Goal: Information Seeking & Learning: Learn about a topic

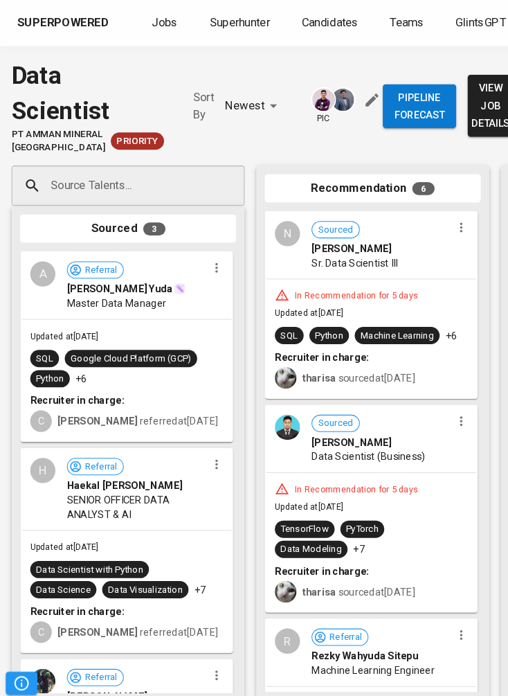
click at [450, 116] on button "view job details" at bounding box center [472, 102] width 44 height 60
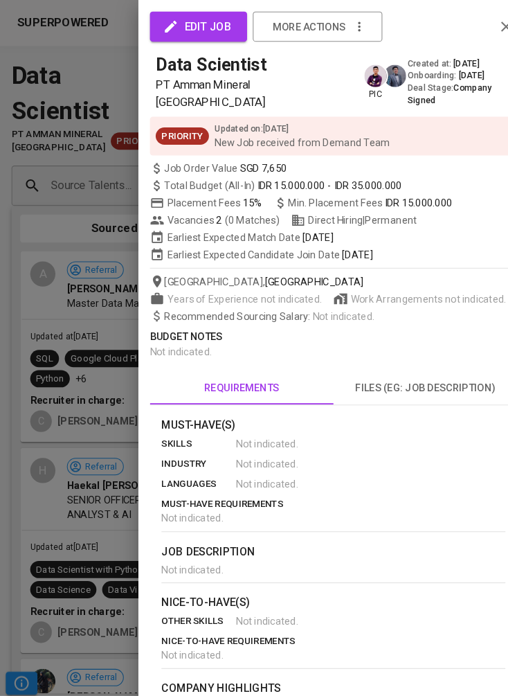
click at [53, 399] on div at bounding box center [254, 348] width 508 height 696
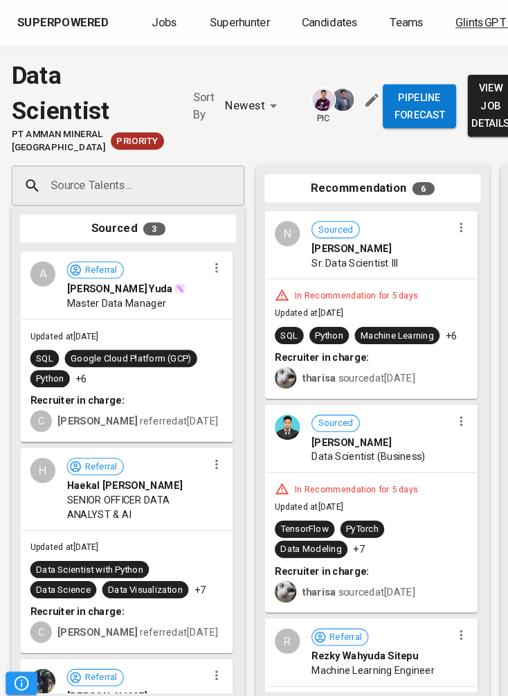
click at [480, 26] on link "GlintsGPT NEW" at bounding box center [479, 22] width 82 height 17
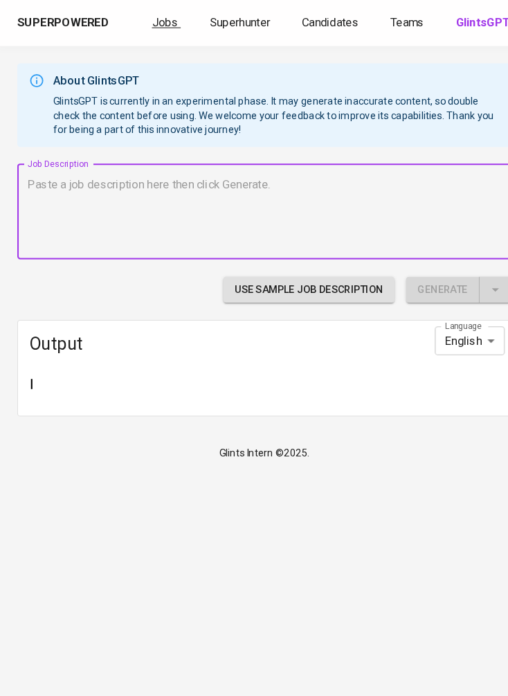
click at [159, 28] on span "Jobs" at bounding box center [158, 21] width 25 height 13
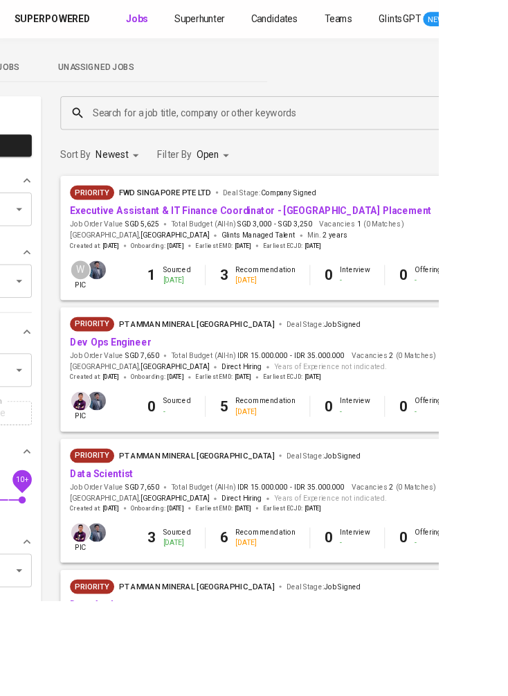
scroll to position [0, 212]
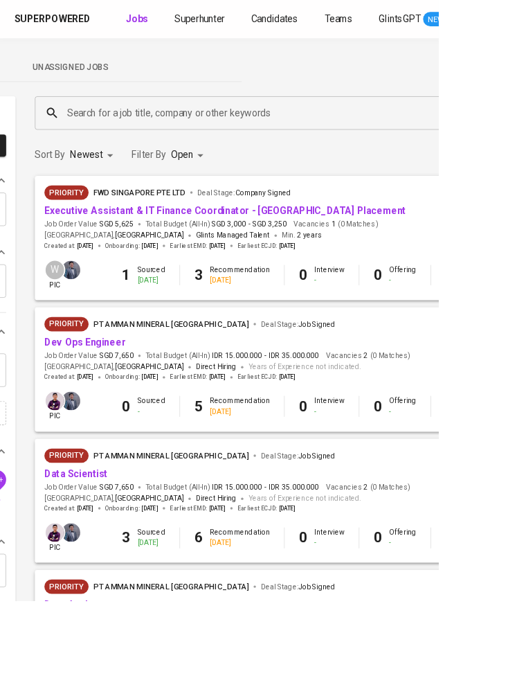
click at [159, 310] on div "Sourced [DATE]" at bounding box center [175, 319] width 32 height 24
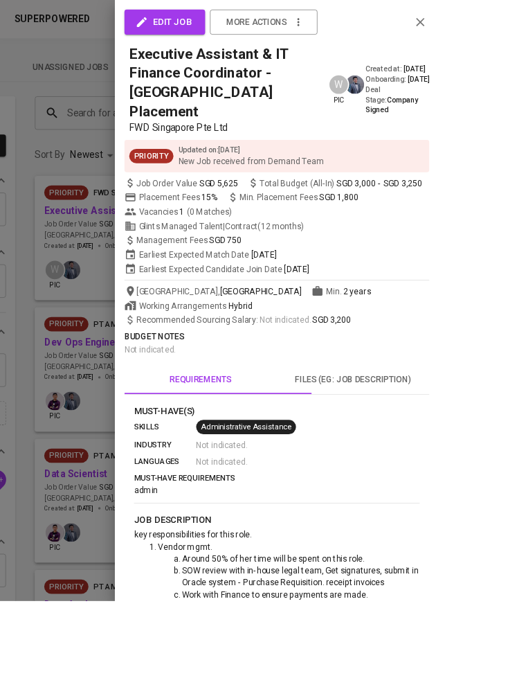
click at [100, 313] on div at bounding box center [254, 348] width 508 height 696
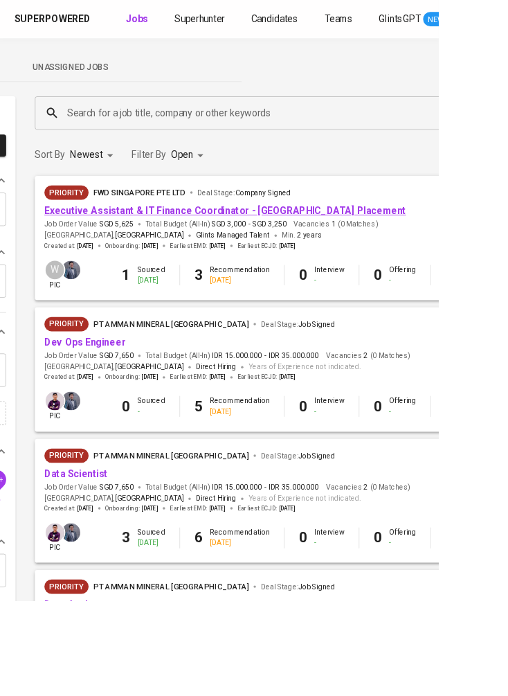
click at [101, 244] on link "Executive Assistant & IT Finance Coordinator - [GEOGRAPHIC_DATA] Placement" at bounding box center [260, 243] width 419 height 13
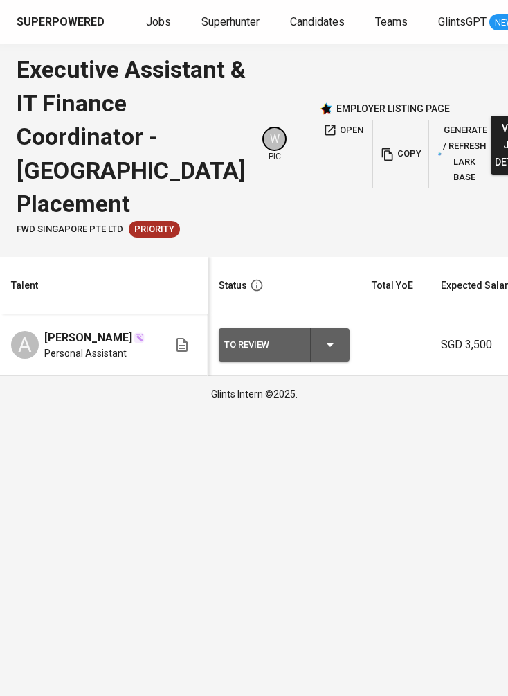
scroll to position [11, 0]
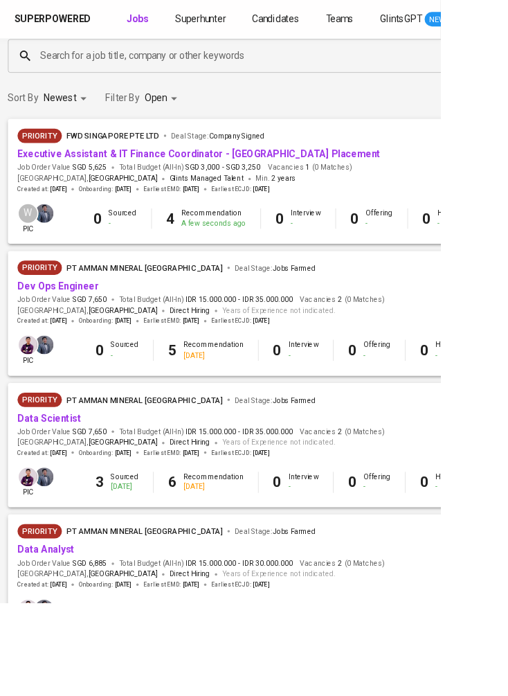
scroll to position [66, 244]
click at [47, 314] on span "Priority" at bounding box center [44, 309] width 51 height 14
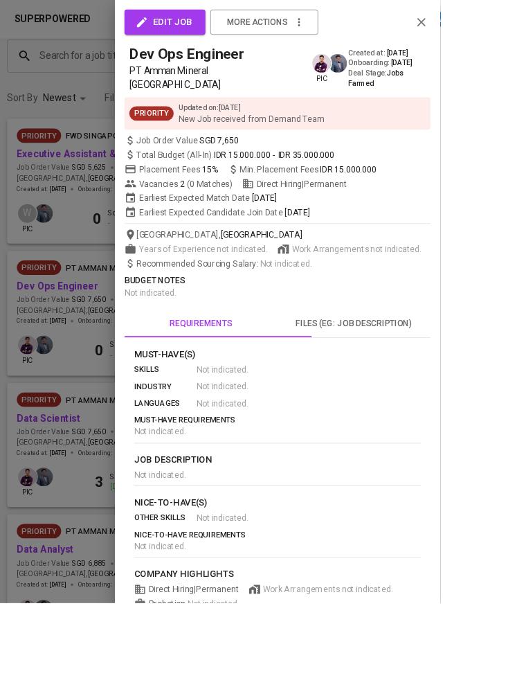
click at [55, 413] on div at bounding box center [254, 348] width 508 height 696
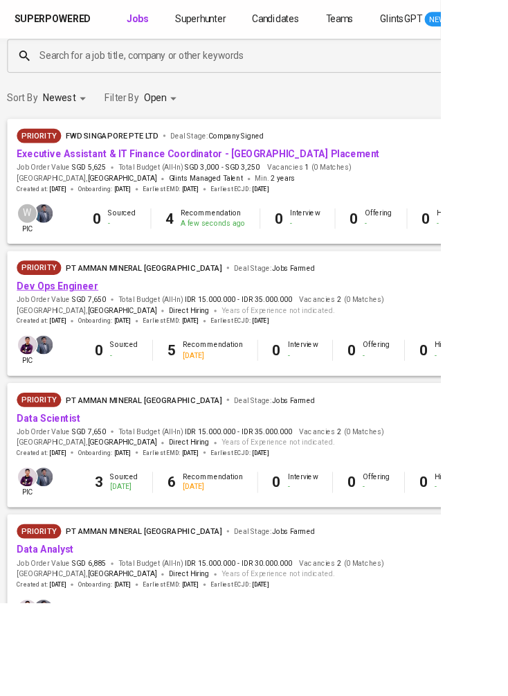
click at [58, 329] on link "Dev Ops Engineer" at bounding box center [66, 329] width 94 height 13
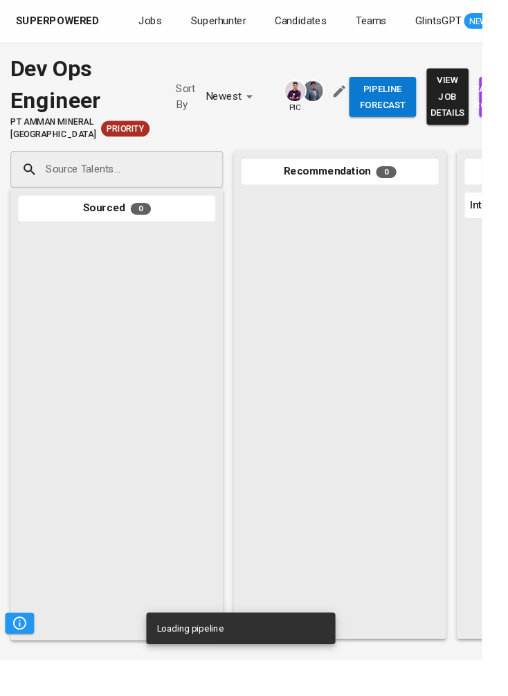
scroll to position [11, 0]
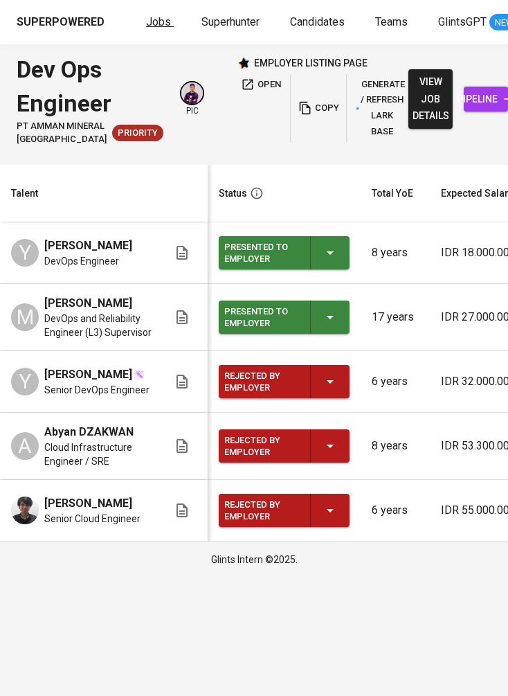
click at [163, 19] on span "Jobs" at bounding box center [158, 21] width 25 height 13
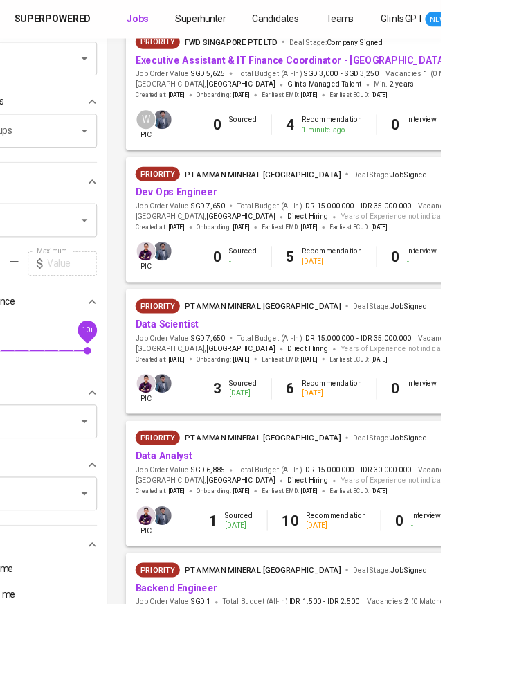
scroll to position [174, 108]
click at [197, 379] on link "Data Scientist" at bounding box center [191, 374] width 73 height 13
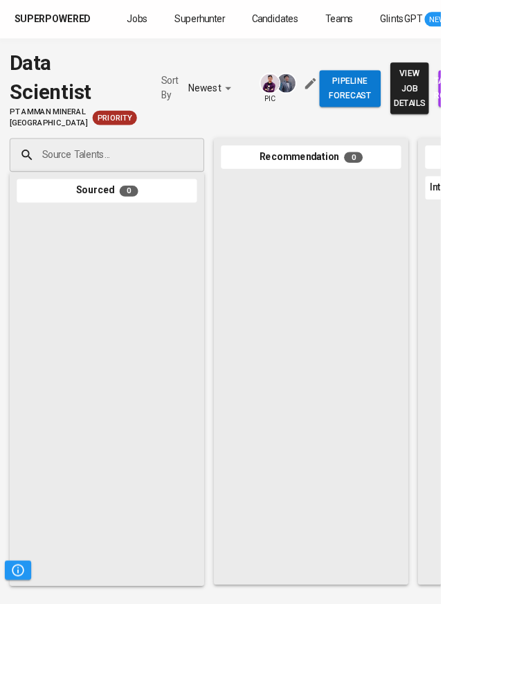
scroll to position [11, 0]
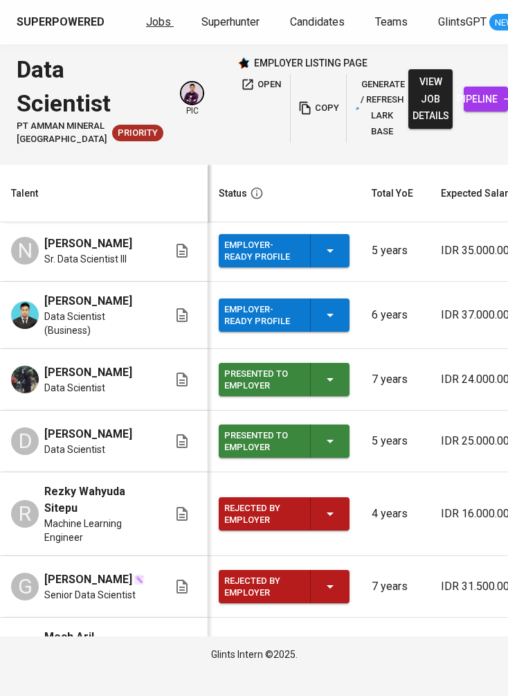
click at [152, 16] on span "Jobs" at bounding box center [158, 21] width 25 height 13
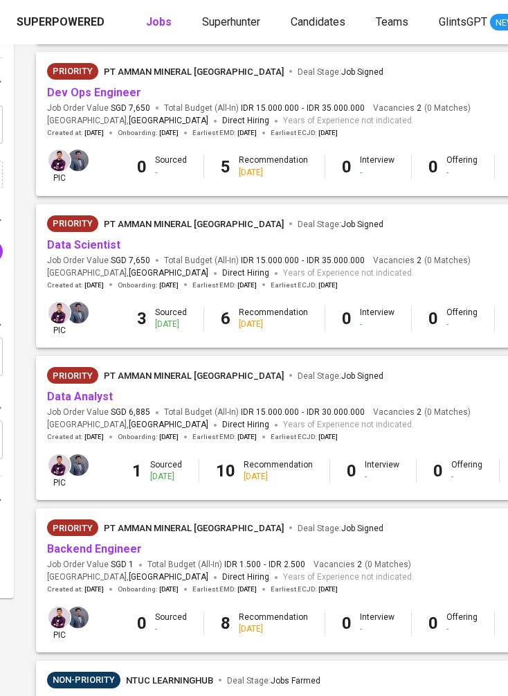
scroll to position [304, 210]
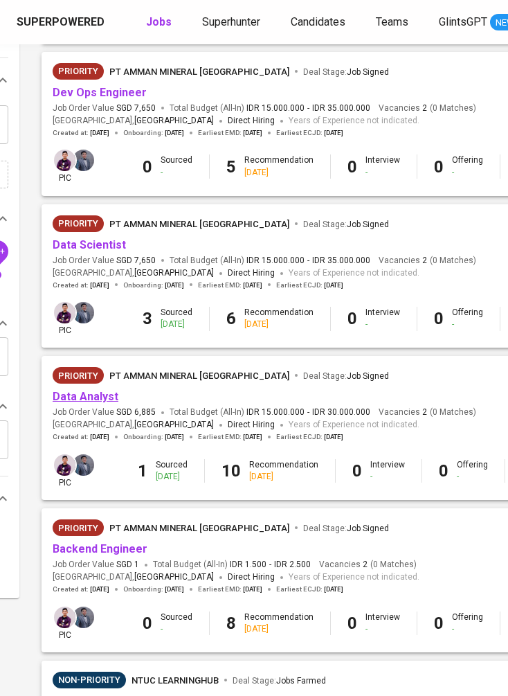
click at [107, 393] on link "Data Analyst" at bounding box center [86, 396] width 66 height 13
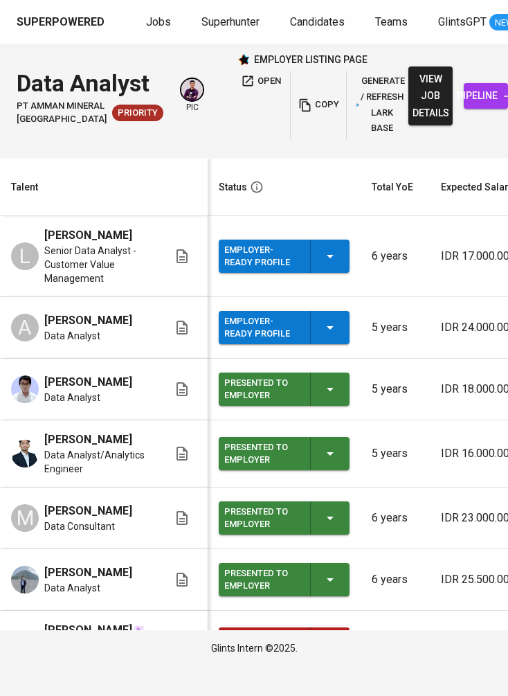
click at [475, 105] on span "pipeline" at bounding box center [486, 95] width 22 height 17
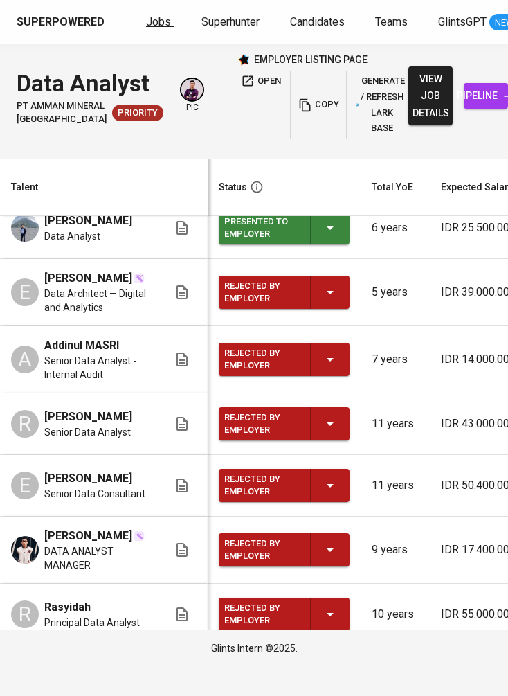
click at [157, 29] on link "Jobs" at bounding box center [160, 22] width 28 height 17
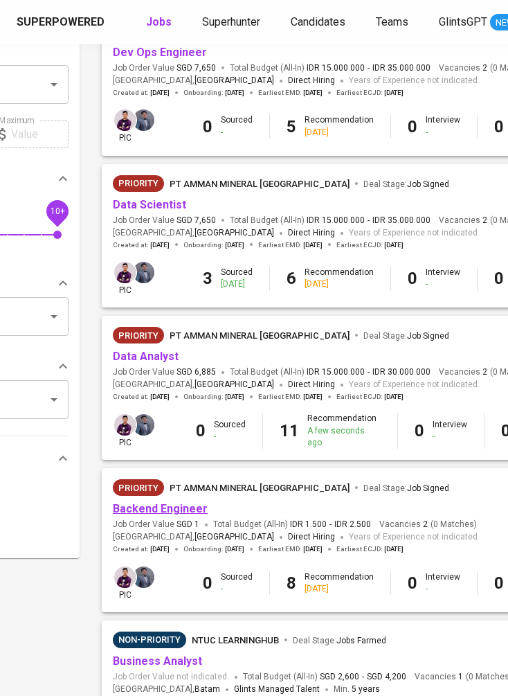
click at [190, 505] on link "Backend Engineer" at bounding box center [160, 508] width 95 height 13
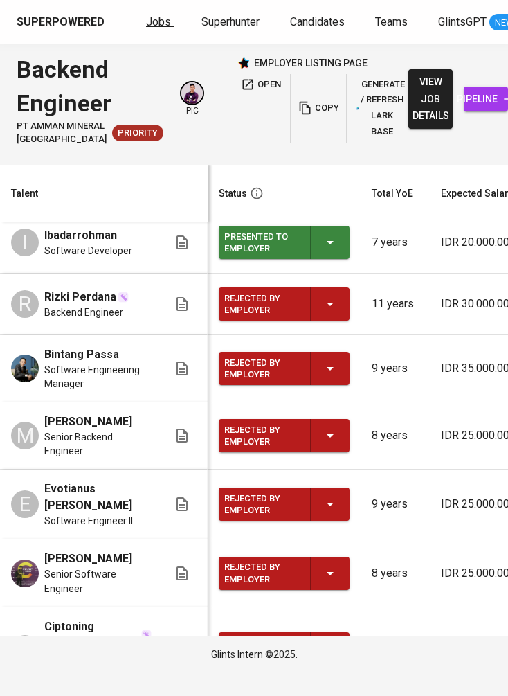
click at [156, 28] on link "Jobs" at bounding box center [160, 22] width 28 height 17
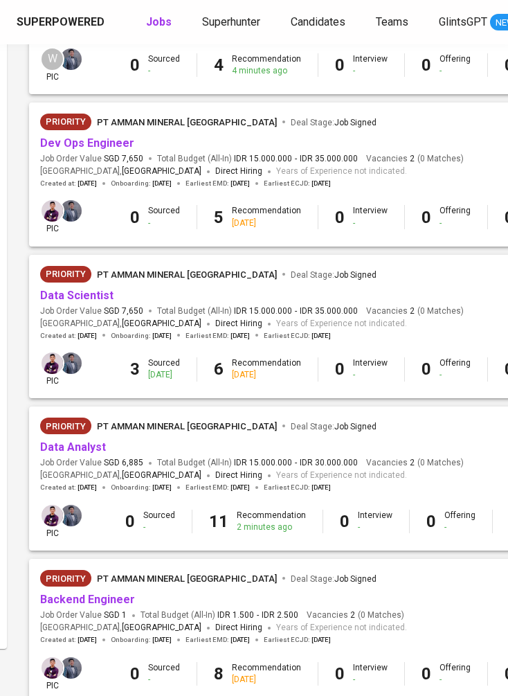
scroll to position [253, 224]
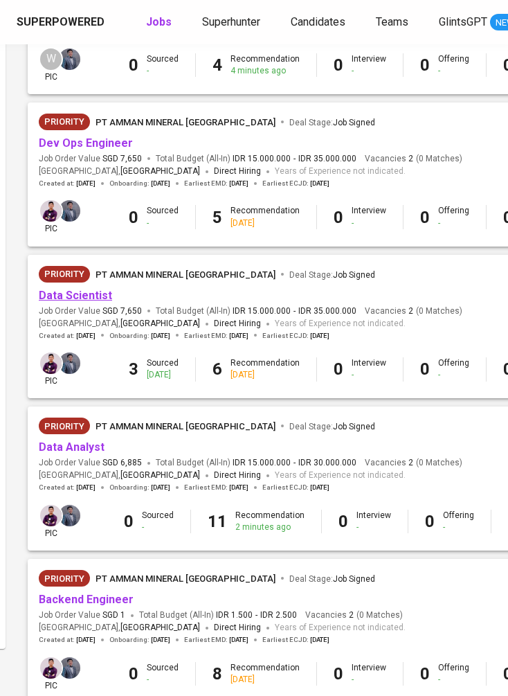
click at [76, 289] on link "Data Scientist" at bounding box center [75, 295] width 73 height 13
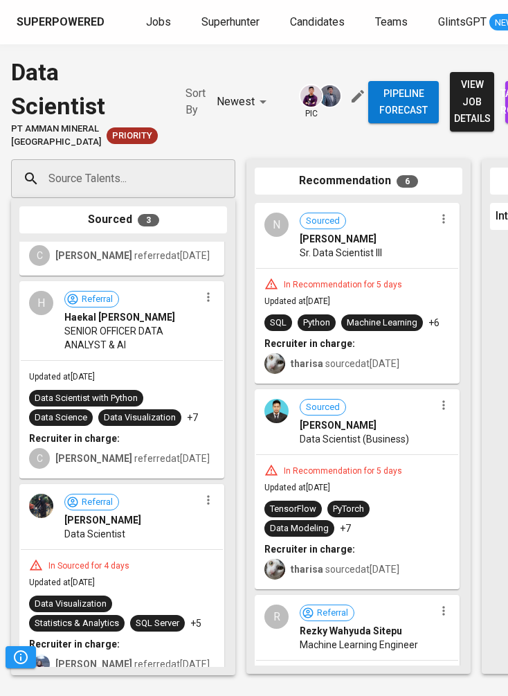
scroll to position [149, 0]
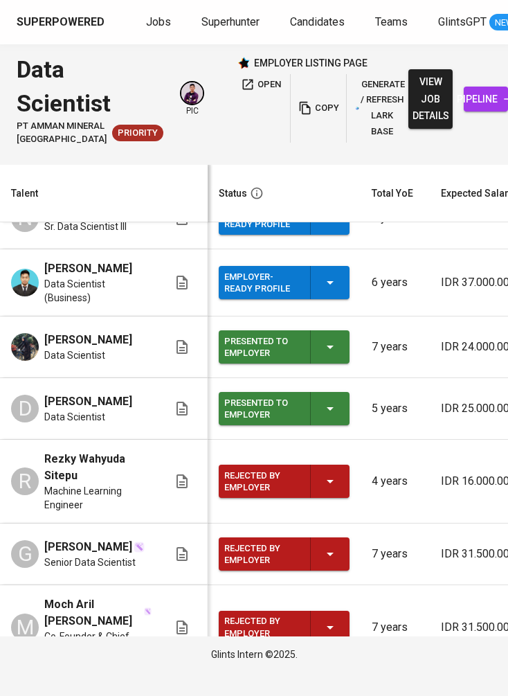
scroll to position [156, 0]
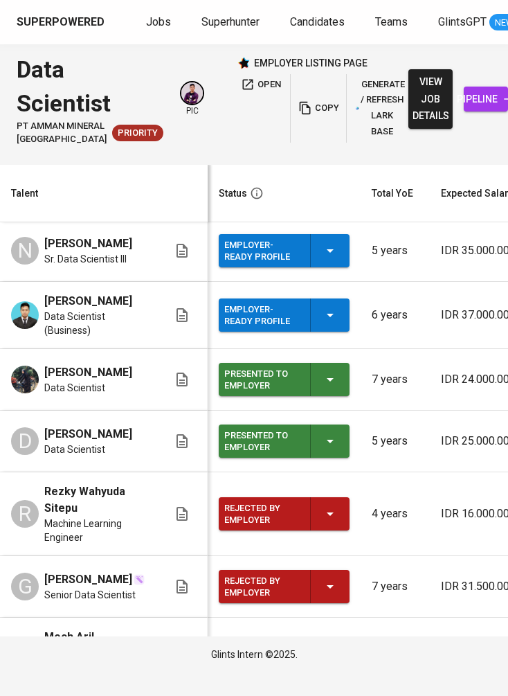
click at [475, 108] on span "pipeline" at bounding box center [486, 99] width 22 height 17
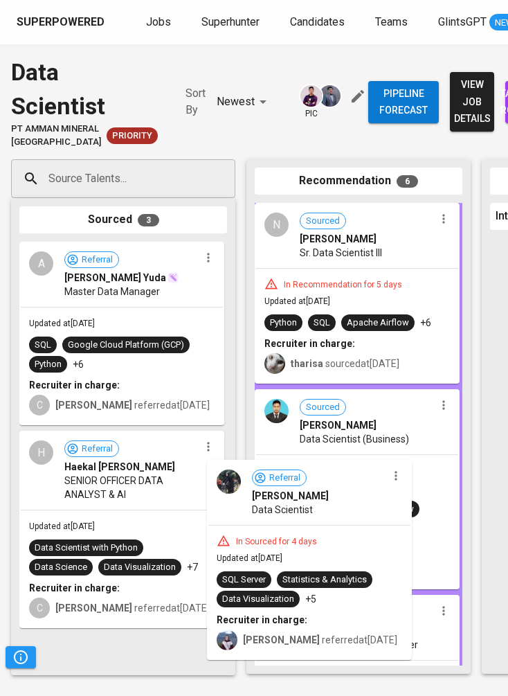
scroll to position [14, 0]
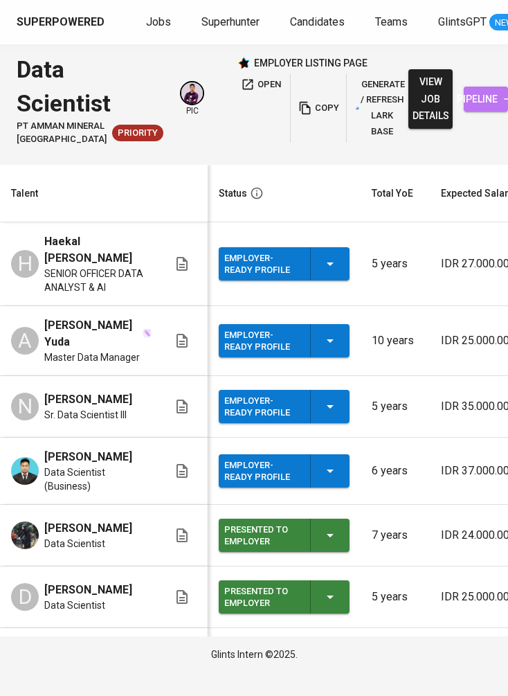
click at [475, 104] on span "pipeline" at bounding box center [486, 99] width 22 height 17
